Goal: Task Accomplishment & Management: Manage account settings

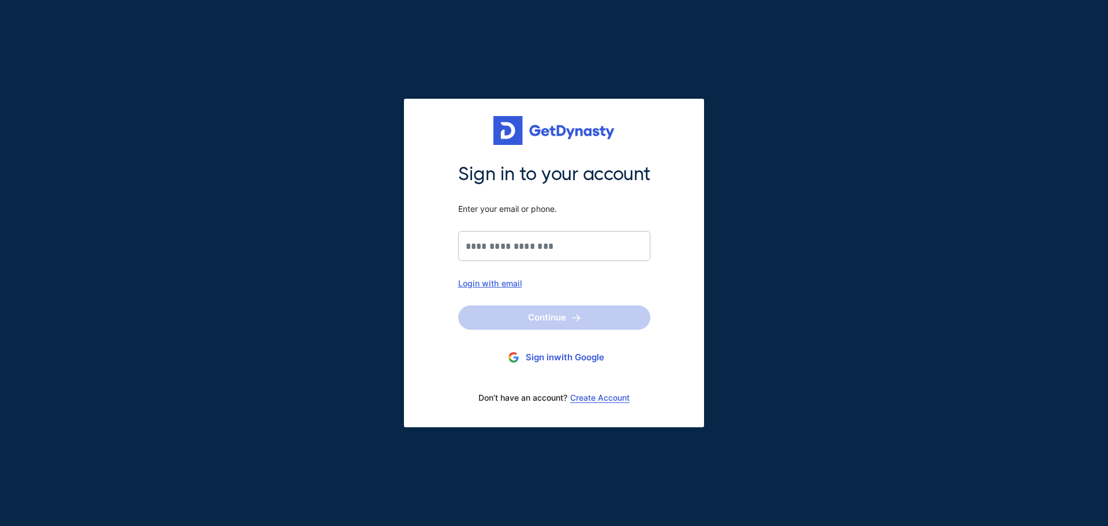
click at [505, 284] on div "Login with email" at bounding box center [554, 283] width 192 height 10
click at [499, 248] on input "Sign in to your account Enter your email or phone." at bounding box center [554, 246] width 192 height 30
type input "**********"
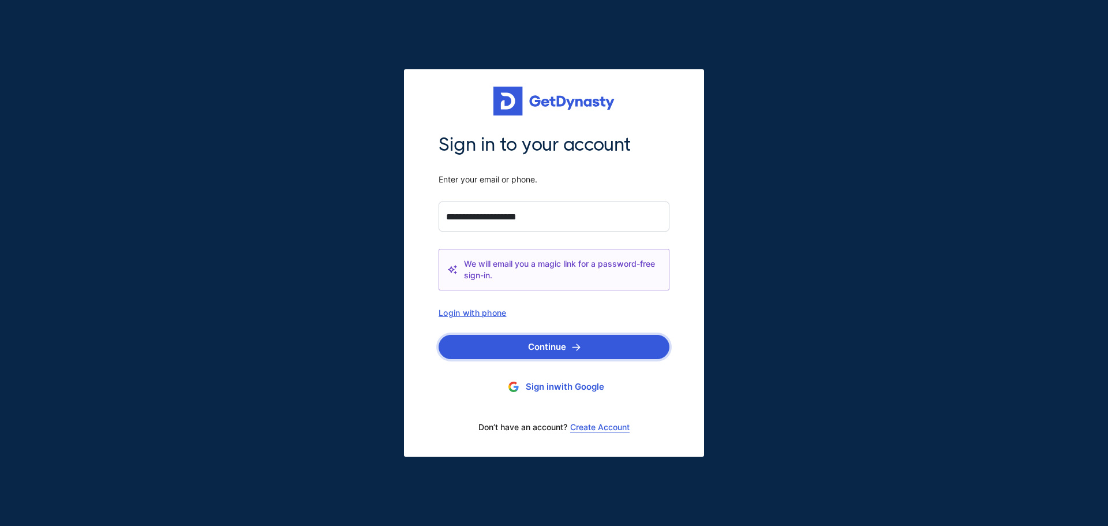
click at [566, 348] on button "Continue" at bounding box center [553, 347] width 231 height 24
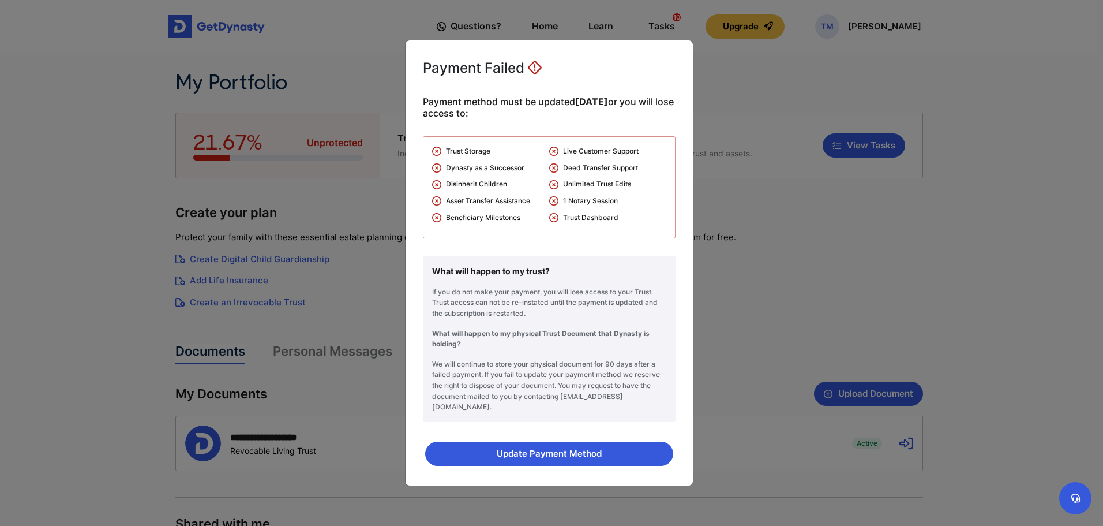
click at [719, 404] on div "Payment Failed Payment method must be updated [DATE] or you will lose access to…" at bounding box center [551, 263] width 1103 height 526
click at [392, 171] on div "Payment Failed Payment method must be updated [DATE] or you will lose access to…" at bounding box center [551, 263] width 1103 height 526
click at [321, 61] on div "Payment Failed Payment method must be updated [DATE] or you will lose access to…" at bounding box center [551, 263] width 1103 height 526
click at [731, 54] on div "Payment Failed Payment method must be updated [DATE] or you will lose access to…" at bounding box center [551, 263] width 1103 height 526
